Goal: Transaction & Acquisition: Download file/media

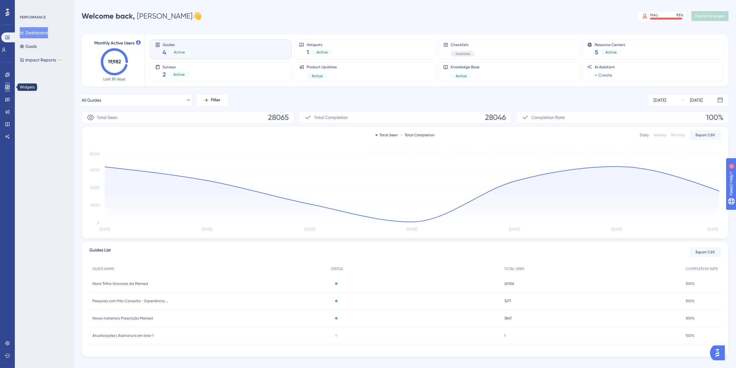
click at [10, 90] on link at bounding box center [7, 87] width 5 height 10
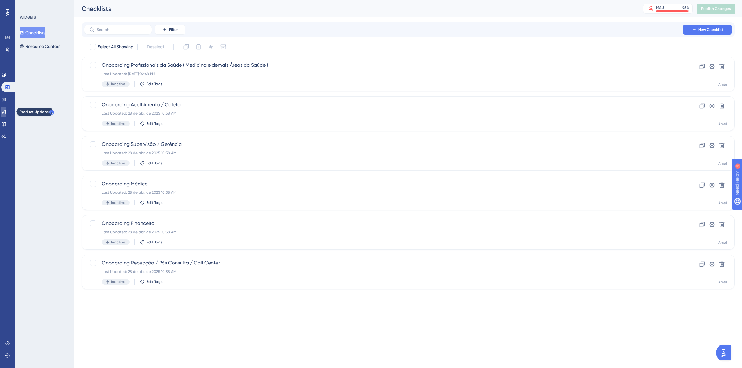
click at [6, 107] on link at bounding box center [3, 112] width 5 height 10
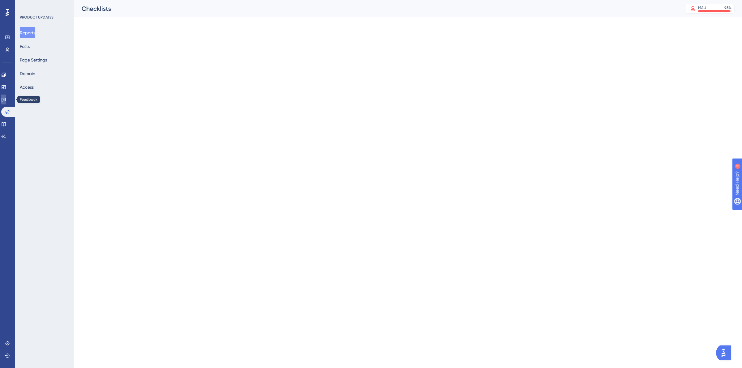
click at [6, 99] on icon at bounding box center [3, 99] width 5 height 5
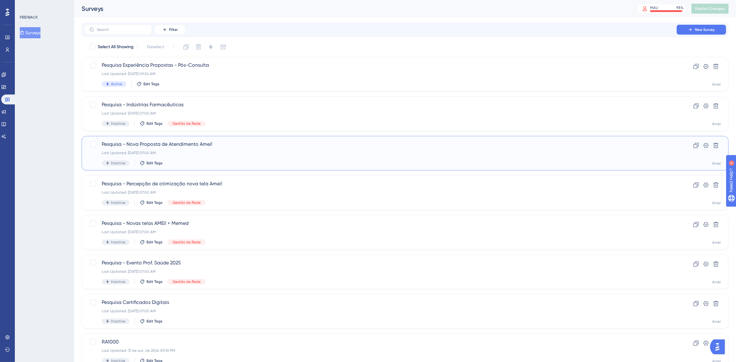
click at [233, 152] on div "Last Updated: [DATE] 07:00 AM" at bounding box center [381, 153] width 558 height 5
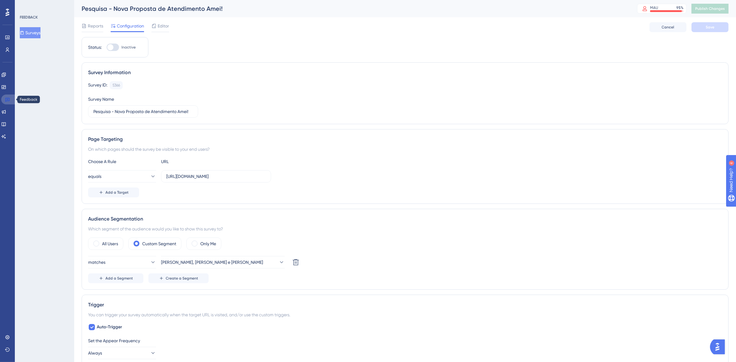
click at [2, 98] on link at bounding box center [8, 100] width 15 height 10
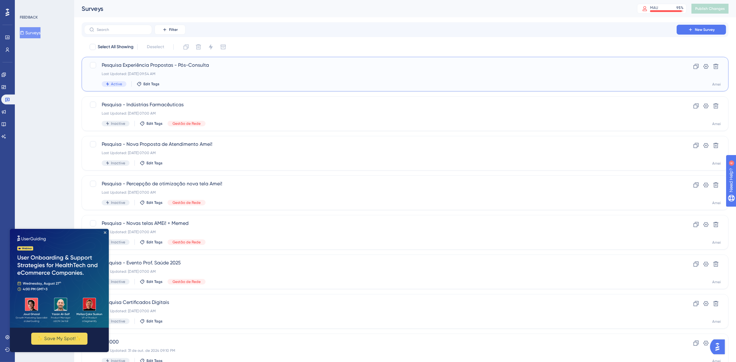
click at [221, 74] on div "Last Updated: [DATE] 09:54 AM" at bounding box center [381, 73] width 558 height 5
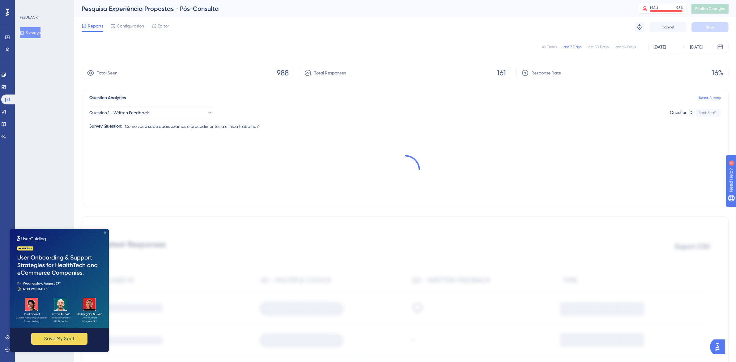
drag, startPoint x: 105, startPoint y: 232, endPoint x: 119, endPoint y: 459, distance: 227.1
click at [105, 232] on icon "Close Preview" at bounding box center [105, 232] width 2 height 2
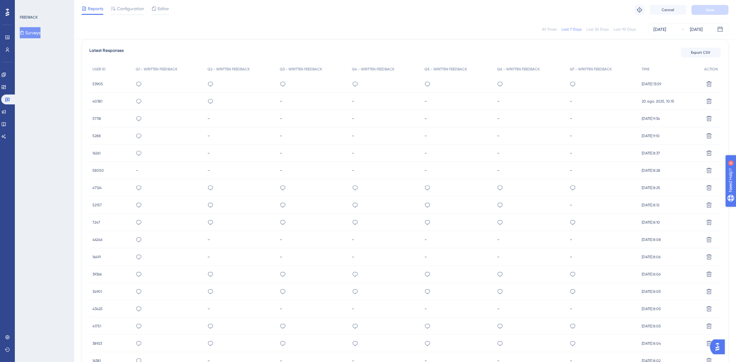
scroll to position [156, 0]
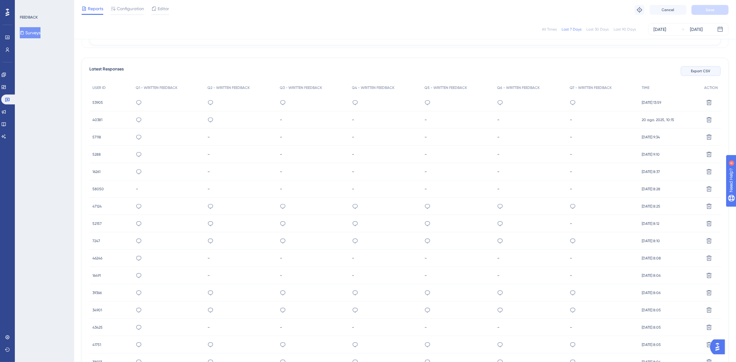
click at [705, 74] on button "Export CSV" at bounding box center [701, 71] width 40 height 10
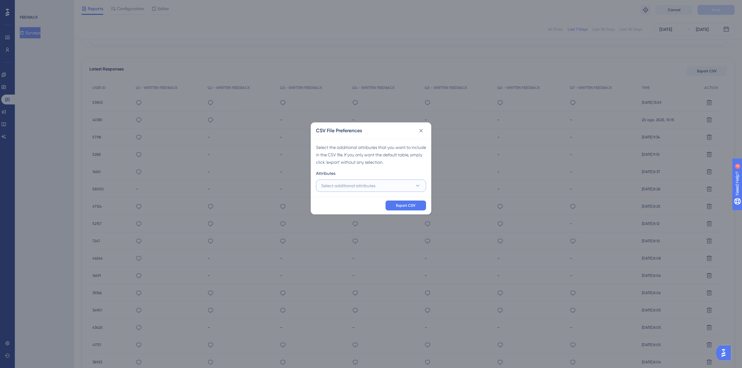
click at [387, 183] on button "Select additional attributes" at bounding box center [371, 186] width 110 height 12
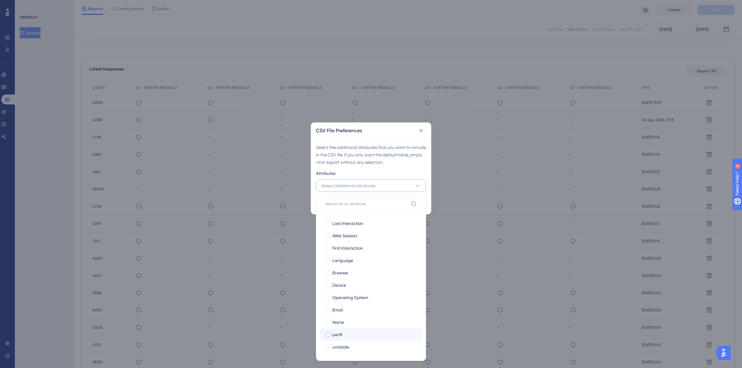
drag, startPoint x: 347, startPoint y: 342, endPoint x: 340, endPoint y: 330, distance: 13.9
click at [346, 342] on label "unidade unidade" at bounding box center [371, 347] width 102 height 12
click at [328, 347] on input "unidade" at bounding box center [328, 347] width 0 height 0
checkbox input "false"
click at [340, 330] on label "perfil perfil" at bounding box center [371, 335] width 102 height 12
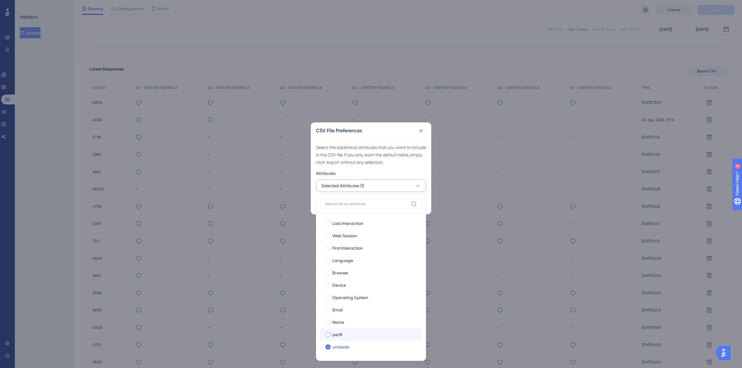
click at [328, 335] on input "perfil" at bounding box center [328, 335] width 0 height 0
checkbox input "false"
checkbox input "true"
click at [340, 324] on span "Name" at bounding box center [338, 322] width 12 height 7
checkbox input "true"
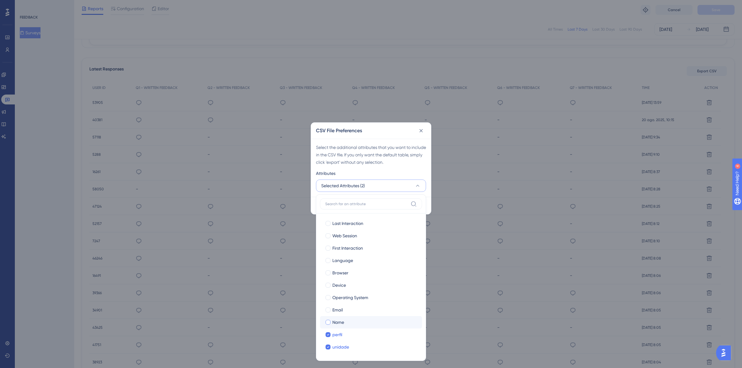
checkbox input "true"
click at [340, 311] on span "Email" at bounding box center [337, 309] width 11 height 7
checkbox input "true"
click at [362, 135] on div "CSV File Preferences" at bounding box center [371, 131] width 120 height 16
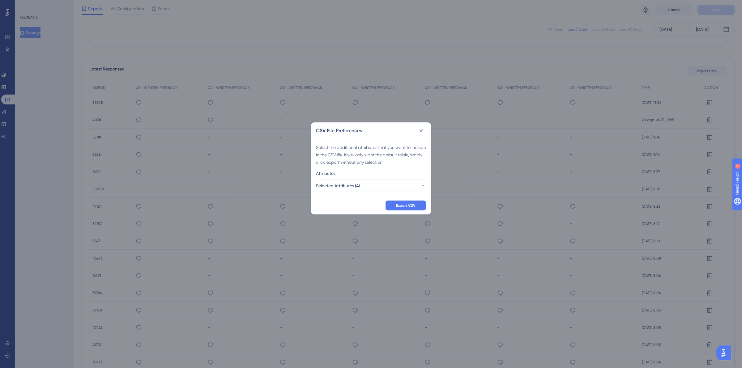
click at [401, 200] on div "Export CSV" at bounding box center [371, 205] width 120 height 17
click at [401, 206] on span "Export CSV" at bounding box center [405, 205] width 19 height 5
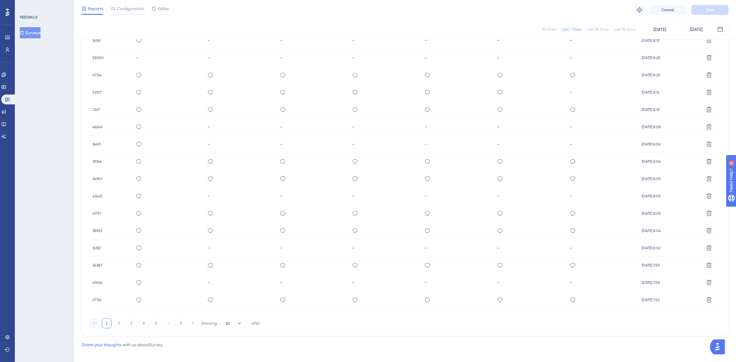
scroll to position [294, 0]
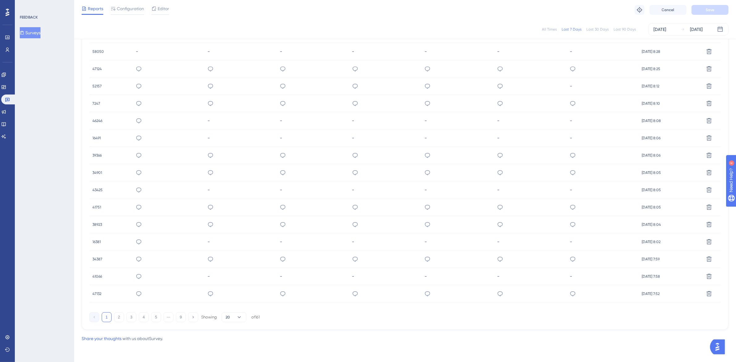
click at [491, 89] on div "só há problema quando o sistema cai" at bounding box center [457, 86] width 73 height 17
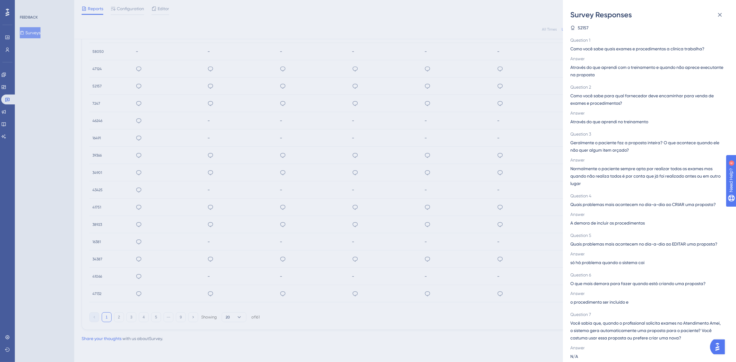
scroll to position [5, 0]
click at [485, 253] on div "Survey Responses 52157 Question 1 Como você sabe quais exames e procedimentos a…" at bounding box center [368, 181] width 736 height 362
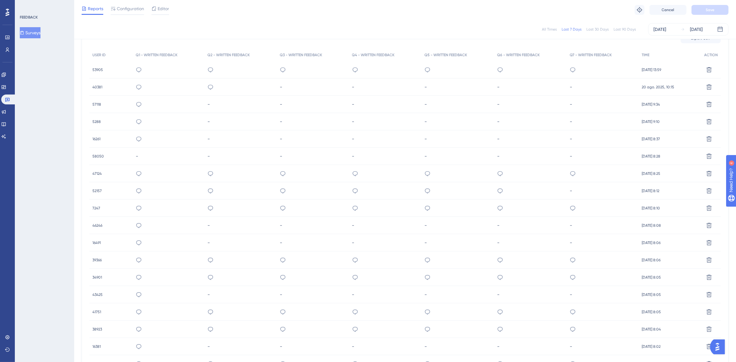
scroll to position [178, 0]
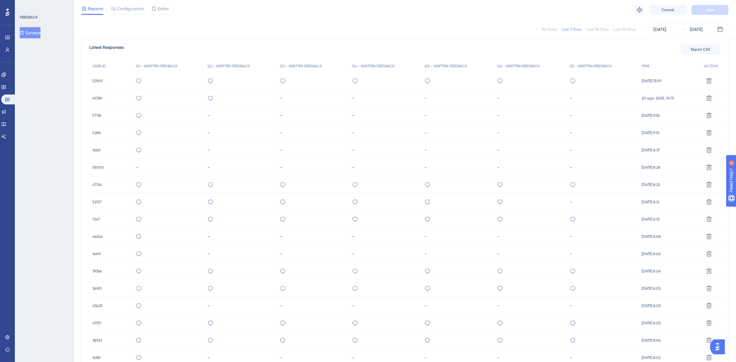
click at [208, 79] on icon at bounding box center [210, 81] width 5 height 5
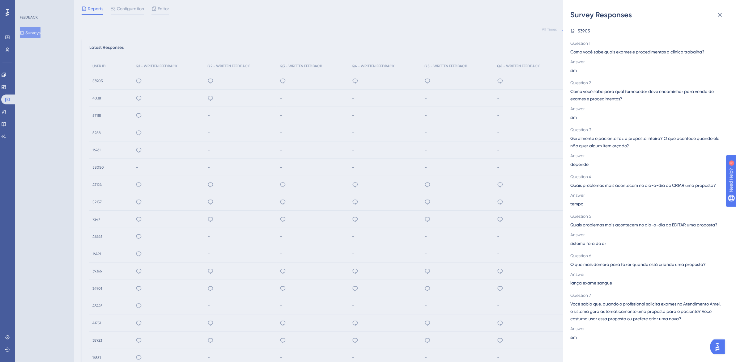
click at [488, 150] on div "Survey Responses 53905 Question 1 Como você sabe quais exames e procedimentos a…" at bounding box center [368, 181] width 736 height 362
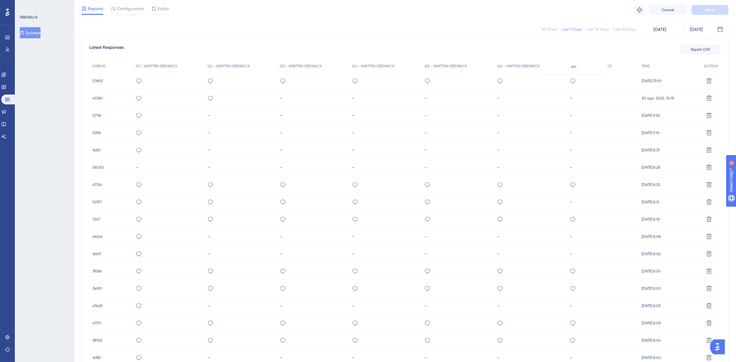
click at [572, 79] on icon at bounding box center [572, 81] width 5 height 5
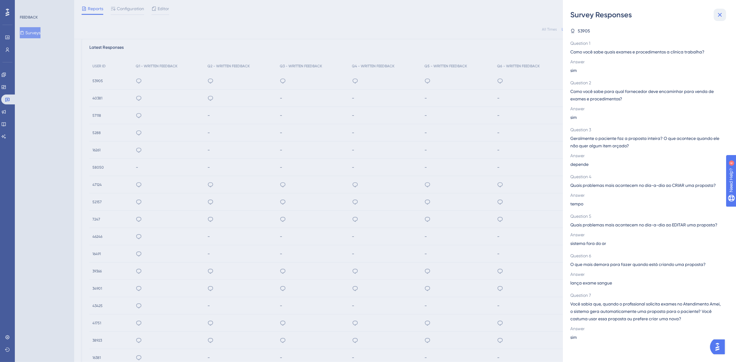
drag, startPoint x: 724, startPoint y: 14, endPoint x: 590, endPoint y: 347, distance: 359.2
click at [590, 347] on div "Survey Responses 53905 Question 1 Como você sabe quais exames e procedimentos a…" at bounding box center [649, 181] width 173 height 362
click at [718, 14] on icon at bounding box center [719, 14] width 7 height 7
